Goal: Navigation & Orientation: Find specific page/section

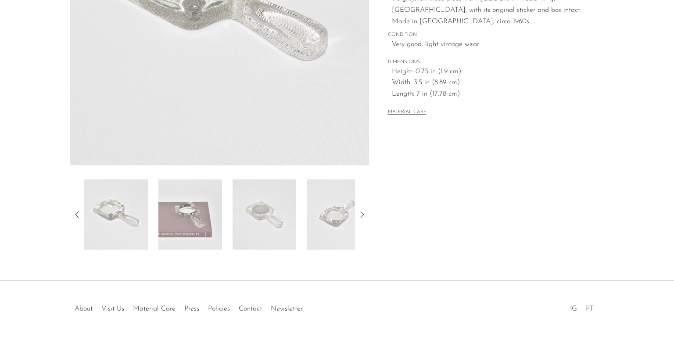
scroll to position [219, 0]
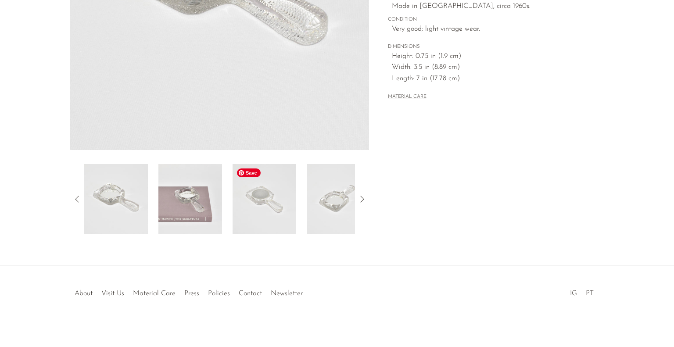
click at [267, 200] on img at bounding box center [264, 199] width 64 height 70
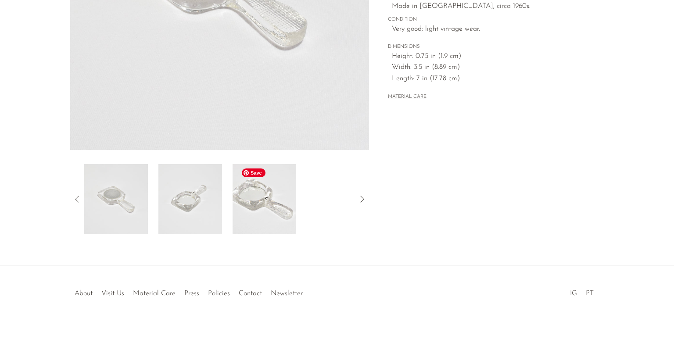
click at [272, 195] on img at bounding box center [264, 199] width 64 height 70
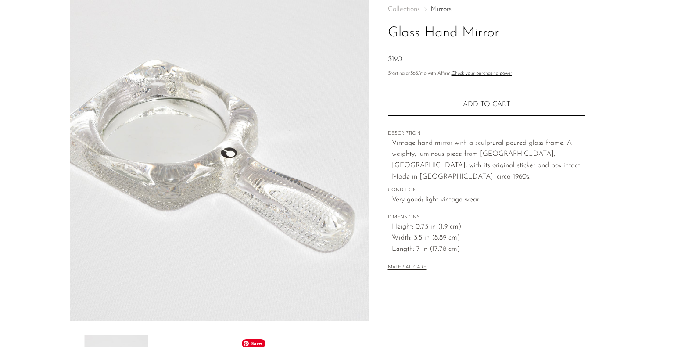
scroll to position [44, 0]
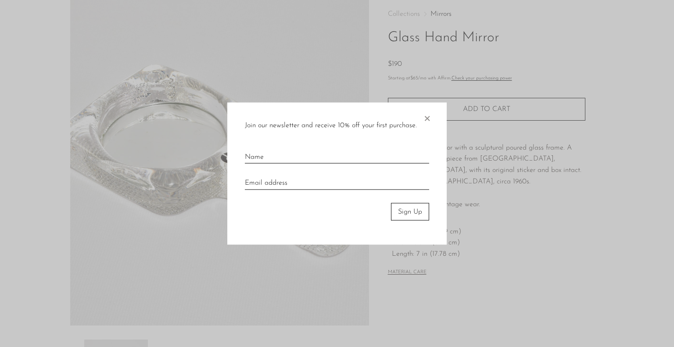
click at [427, 116] on span "×" at bounding box center [426, 116] width 9 height 28
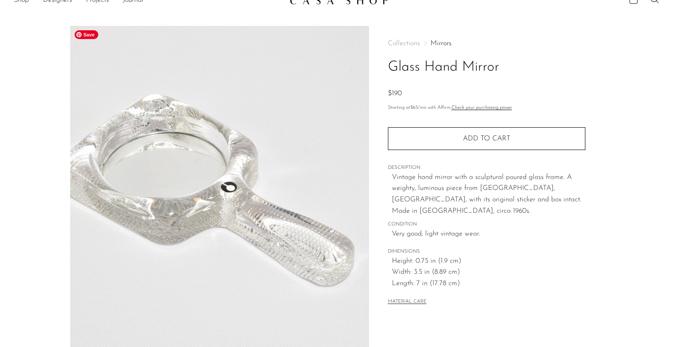
scroll to position [0, 0]
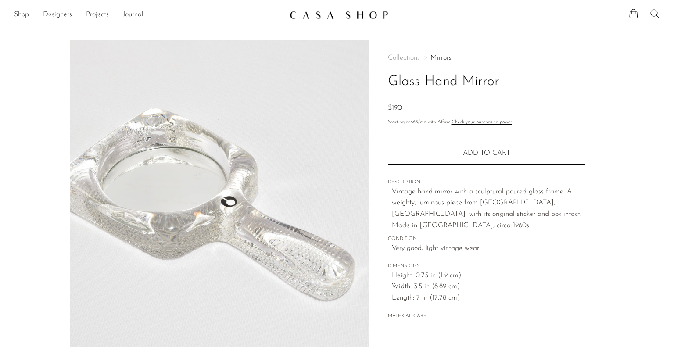
click at [446, 55] on link "Mirrors" at bounding box center [440, 57] width 21 height 7
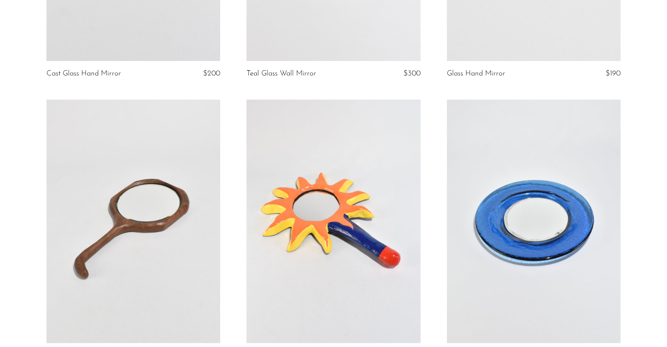
scroll to position [570, 0]
